Goal: Check status: Check status

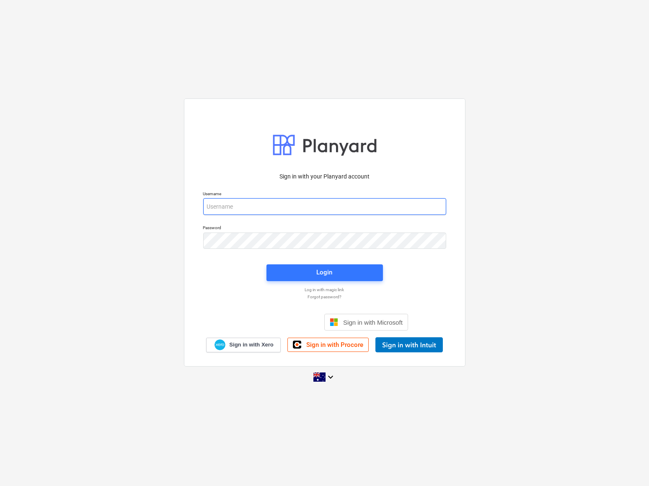
type input "[EMAIL_ADDRESS][PERSON_NAME][DOMAIN_NAME]"
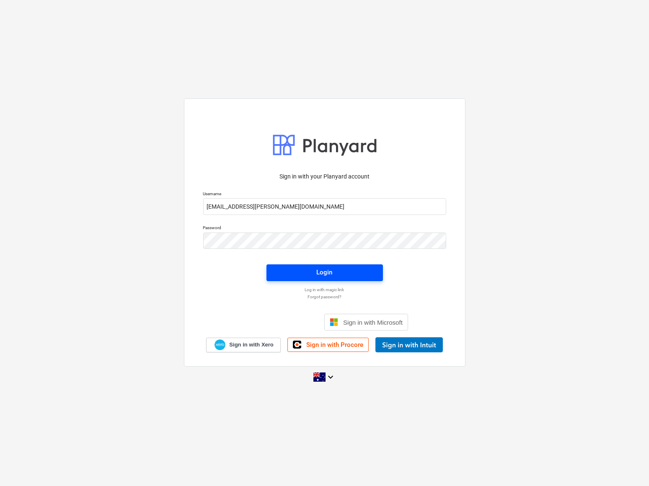
click at [311, 277] on span "Login" at bounding box center [325, 272] width 96 height 11
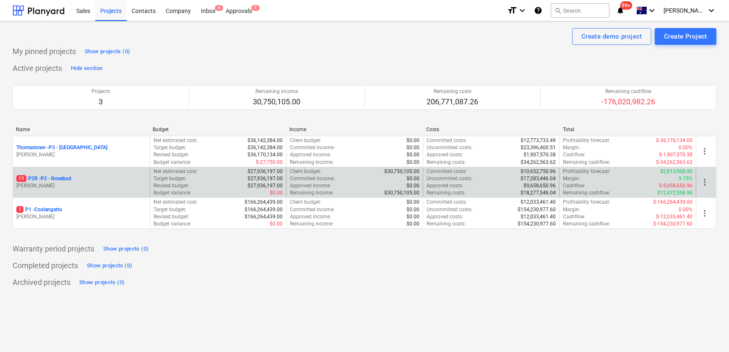
click at [45, 177] on p "11 P2R - P2 - Rosebud" at bounding box center [43, 178] width 55 height 7
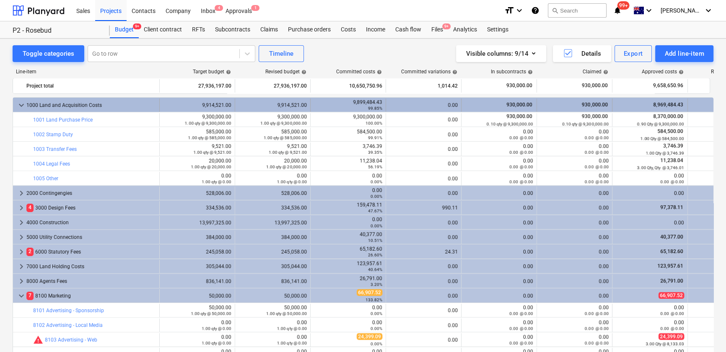
click at [17, 107] on span "keyboard_arrow_down" at bounding box center [21, 105] width 10 height 10
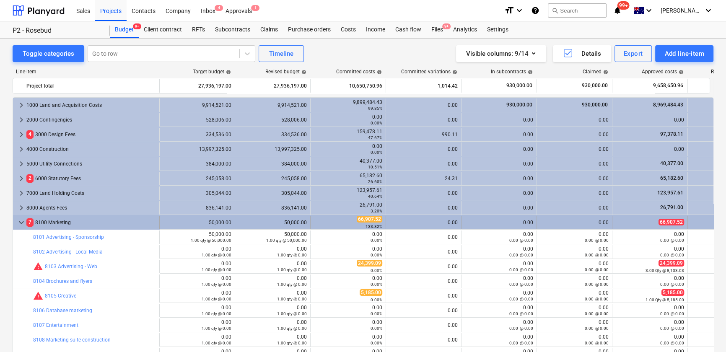
click at [18, 223] on span "keyboard_arrow_down" at bounding box center [21, 223] width 10 height 10
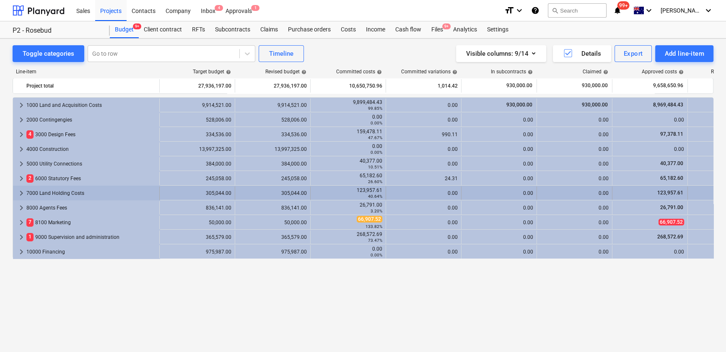
click at [17, 194] on span "keyboard_arrow_right" at bounding box center [21, 193] width 10 height 10
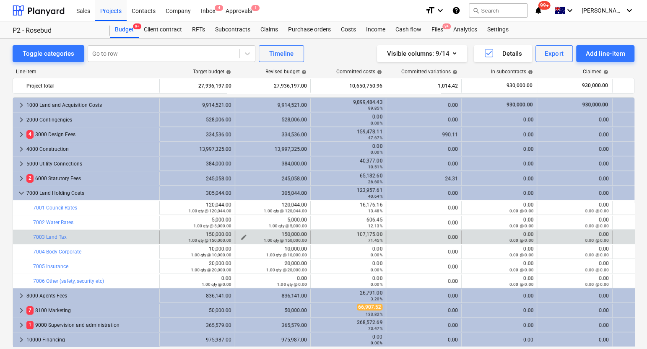
drag, startPoint x: 369, startPoint y: 234, endPoint x: 302, endPoint y: 234, distance: 66.2
click at [369, 234] on div "107,175.00 71.45%" at bounding box center [348, 237] width 68 height 12
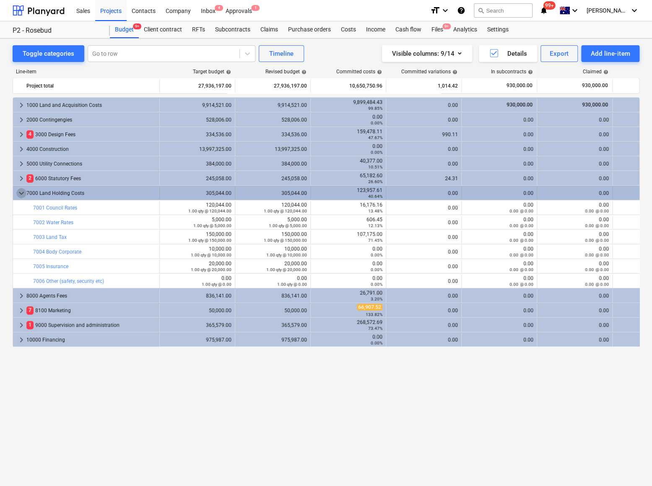
click at [21, 190] on span "keyboard_arrow_down" at bounding box center [21, 193] width 10 height 10
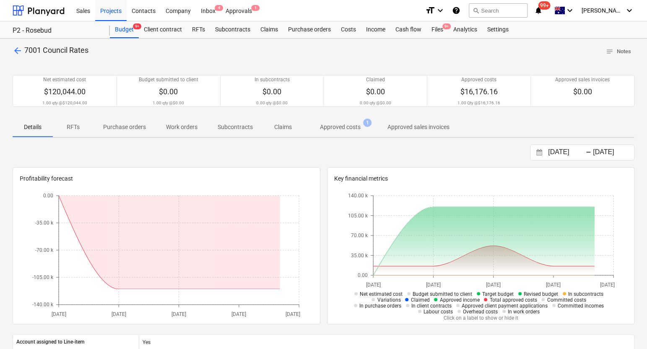
click at [328, 127] on p "Approved costs" at bounding box center [340, 127] width 41 height 9
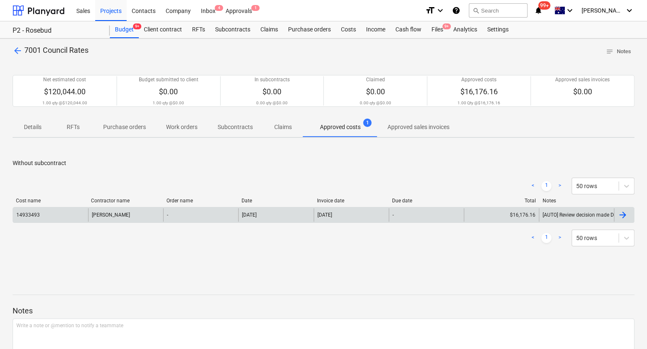
click at [625, 216] on div at bounding box center [623, 215] width 10 height 10
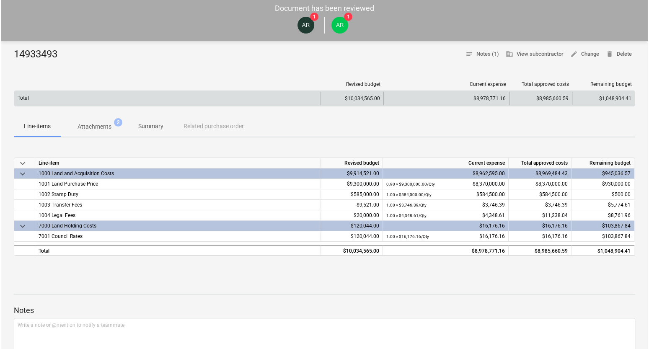
scroll to position [33, 0]
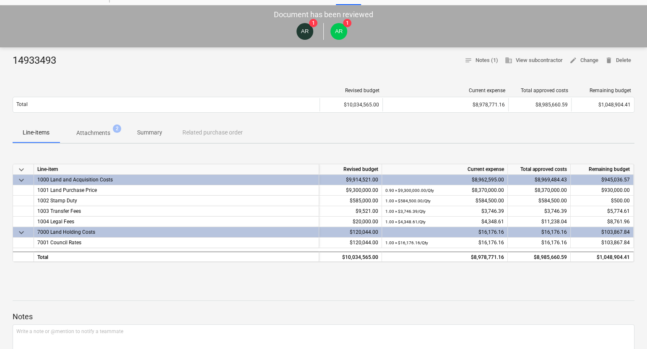
click at [112, 135] on span "Attachments 2" at bounding box center [93, 133] width 47 height 9
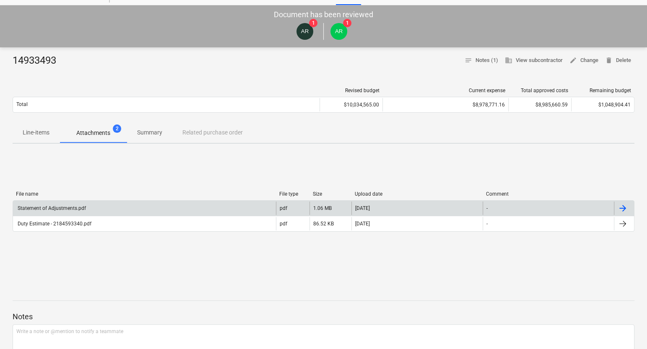
click at [78, 211] on div "Statement of Adjustments.pdf" at bounding box center [51, 208] width 70 height 6
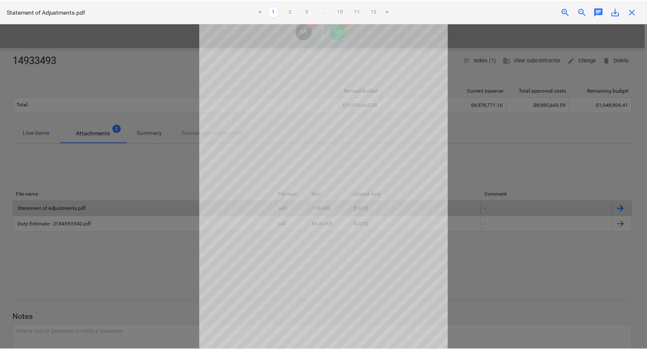
scroll to position [29, 0]
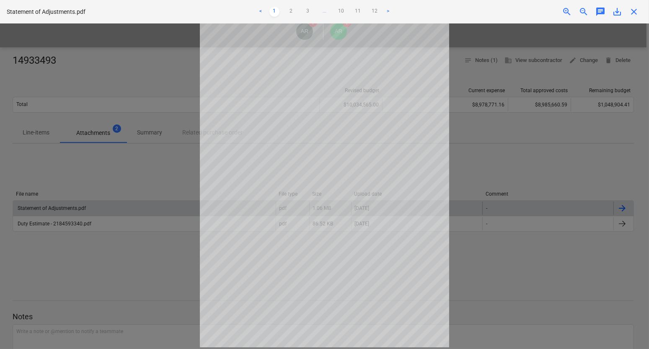
click at [633, 13] on span "close" at bounding box center [634, 12] width 10 height 10
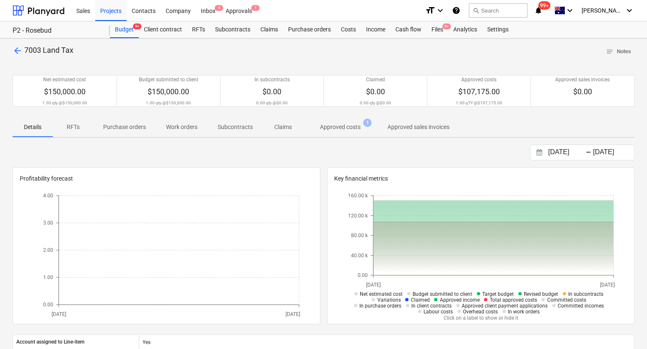
click at [330, 130] on p "Approved costs" at bounding box center [340, 127] width 41 height 9
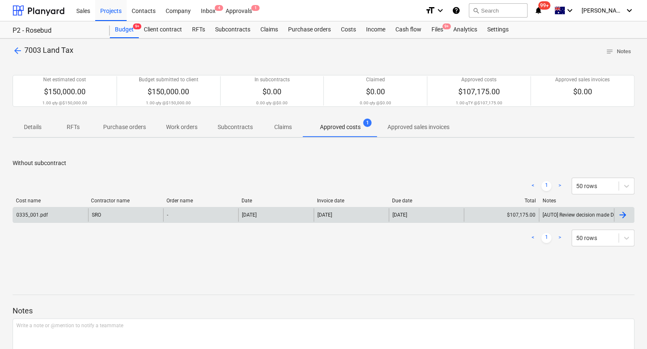
click at [624, 213] on div at bounding box center [623, 215] width 10 height 10
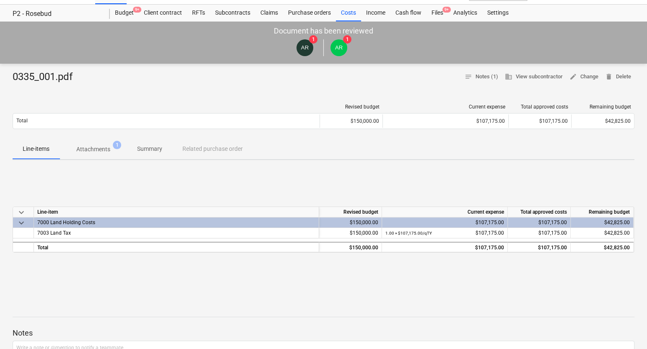
scroll to position [58, 0]
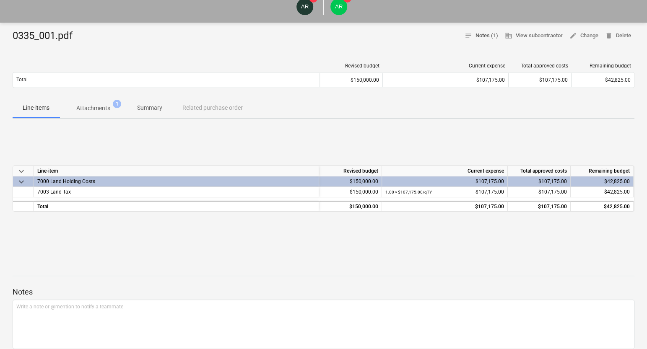
click at [477, 35] on span "notes Notes (1)" at bounding box center [482, 36] width 34 height 10
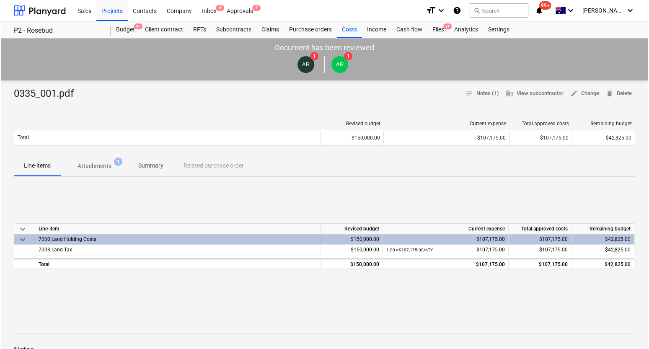
scroll to position [9, 0]
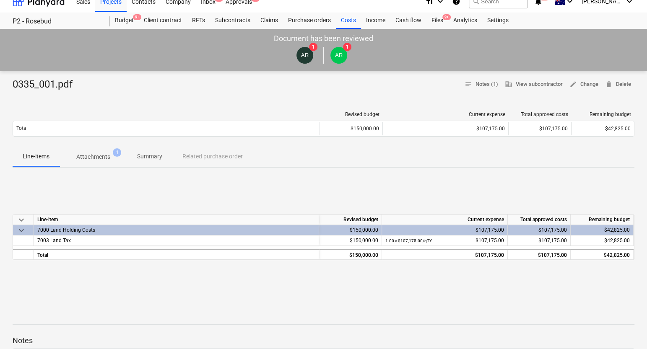
click at [99, 155] on p "Attachments" at bounding box center [93, 157] width 34 height 9
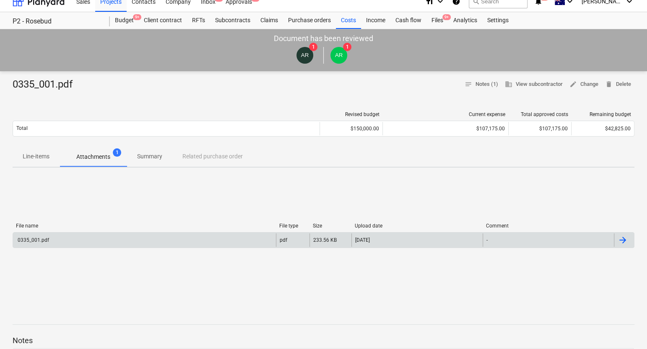
click at [52, 242] on div "0335_001.pdf" at bounding box center [144, 240] width 263 height 13
